Goal: Task Accomplishment & Management: Use online tool/utility

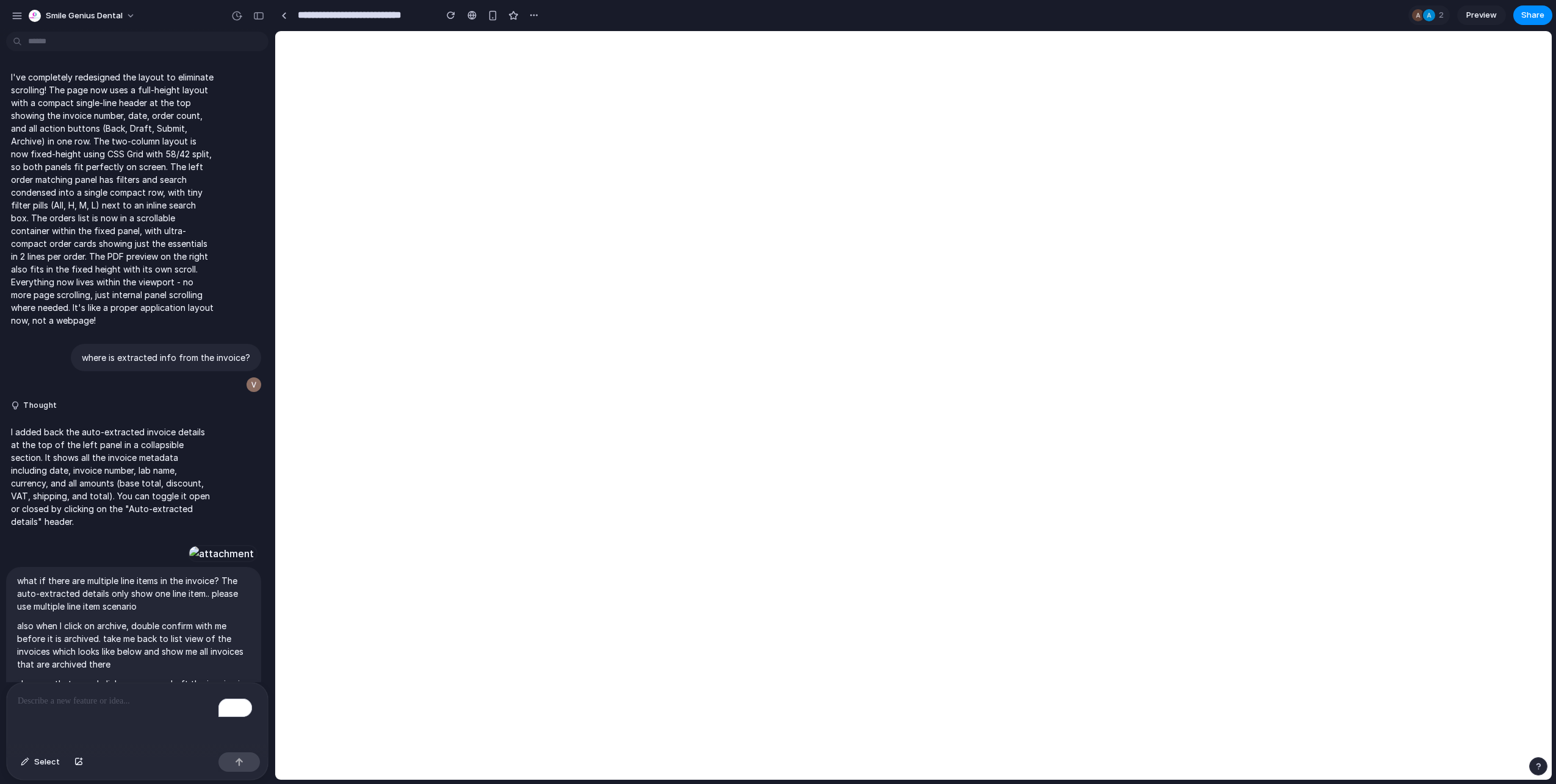
scroll to position [11369, 0]
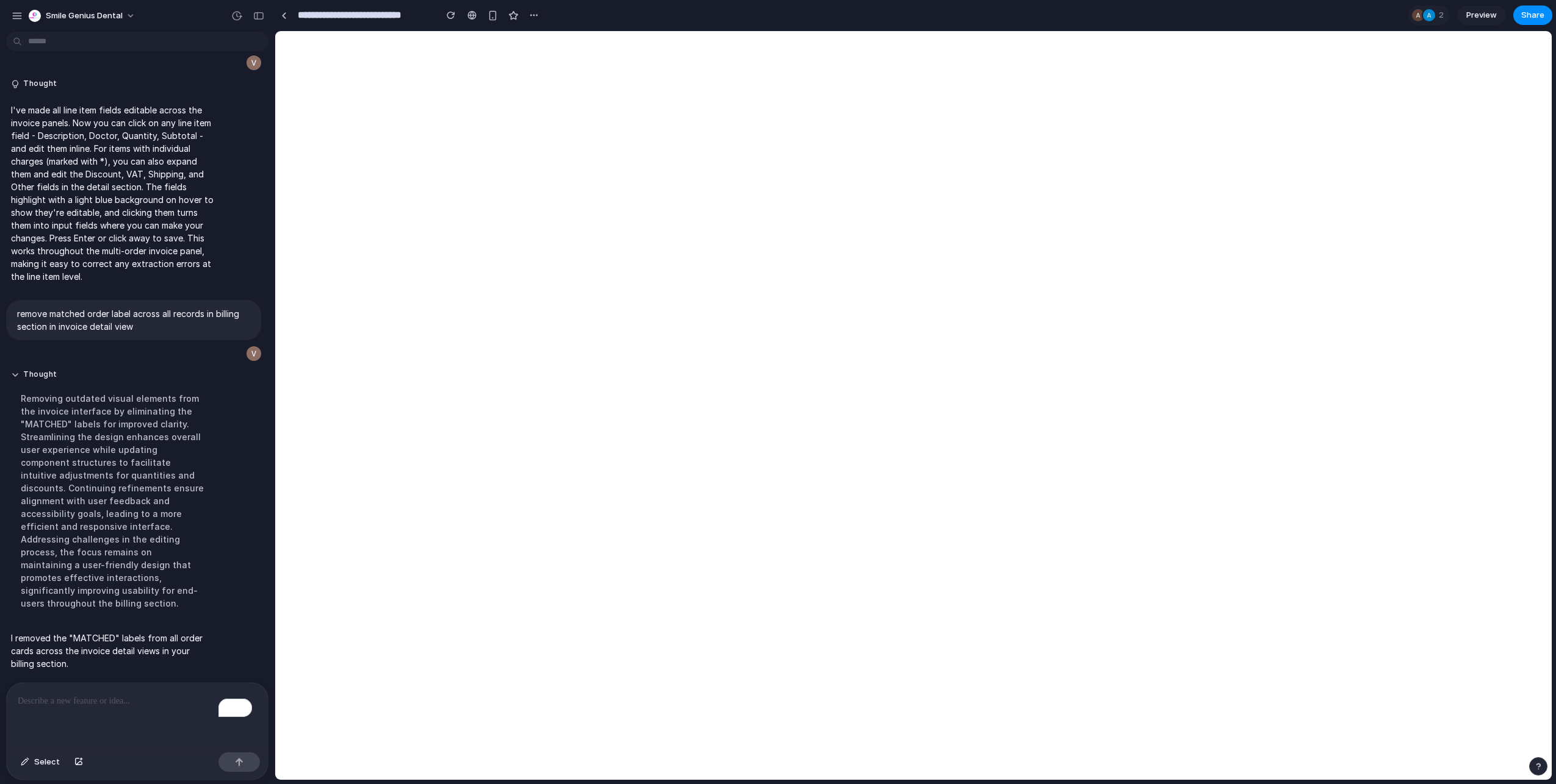
click at [98, 710] on div "To enrich screen reader interactions, please activate Accessibility in Grammarl…" at bounding box center [137, 715] width 261 height 65
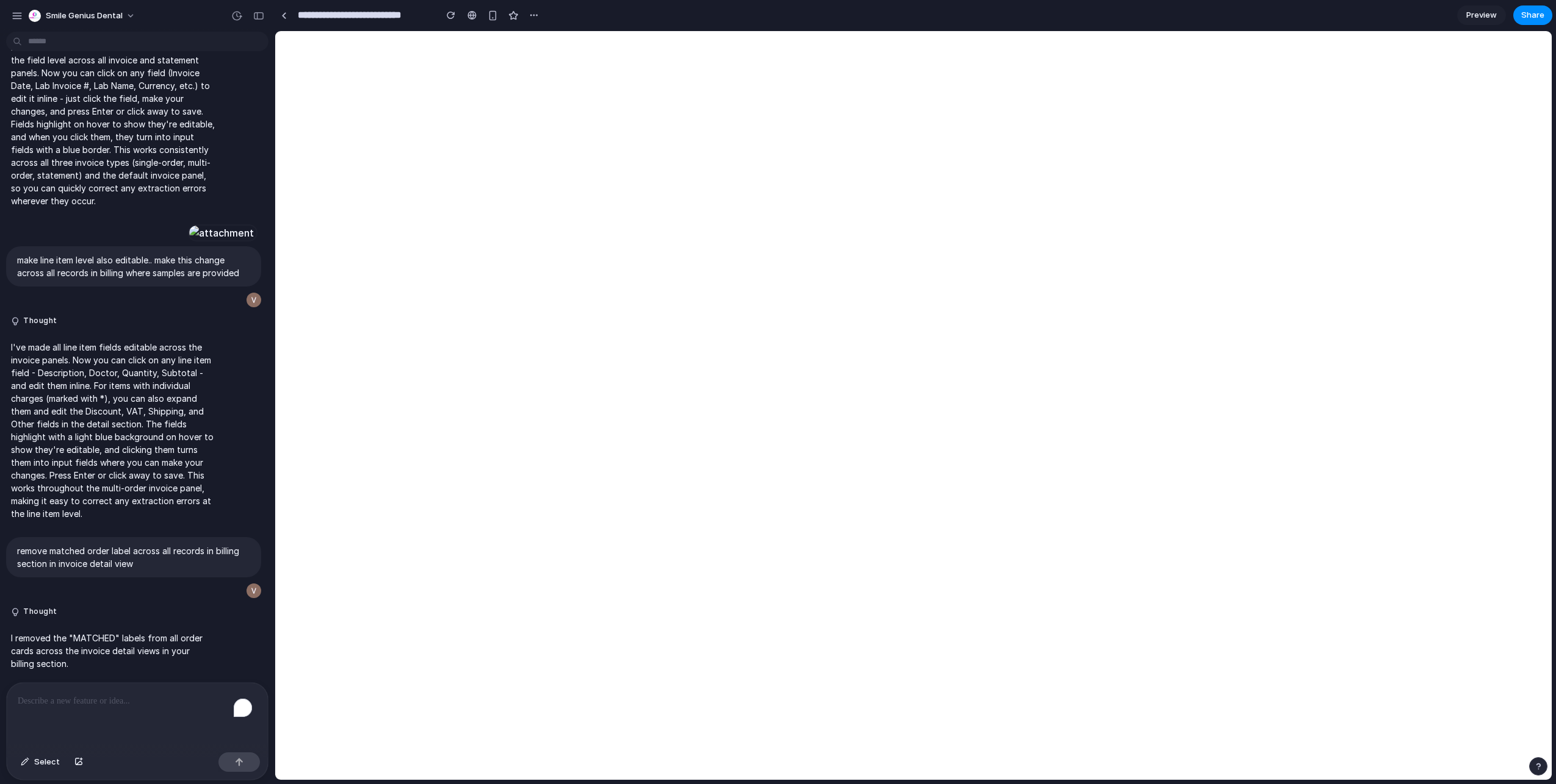
scroll to position [11145, 0]
click at [49, 694] on p "To enrich screen reader interactions, please activate Accessibility in Grammarl…" at bounding box center [137, 701] width 239 height 15
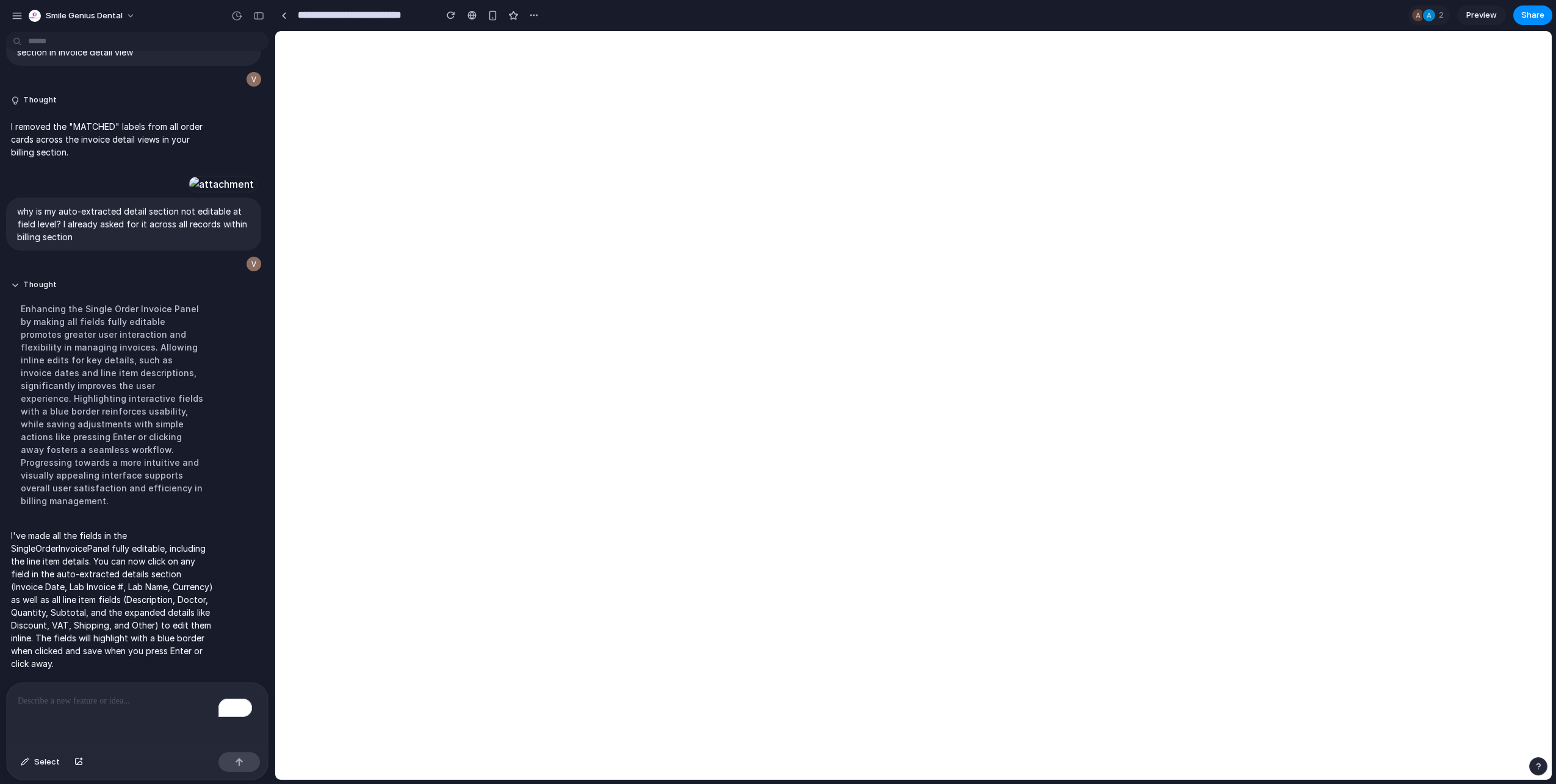
scroll to position [11415, 0]
